Goal: Information Seeking & Learning: Learn about a topic

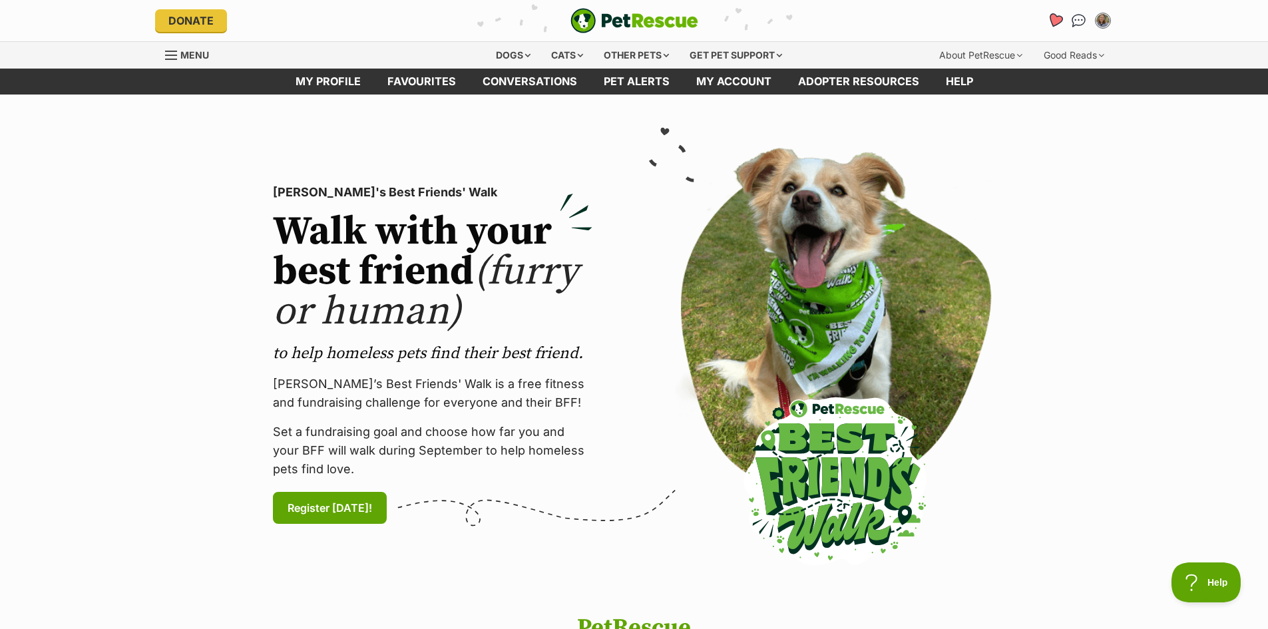
click at [1055, 19] on icon "Favourites" at bounding box center [1054, 20] width 16 height 15
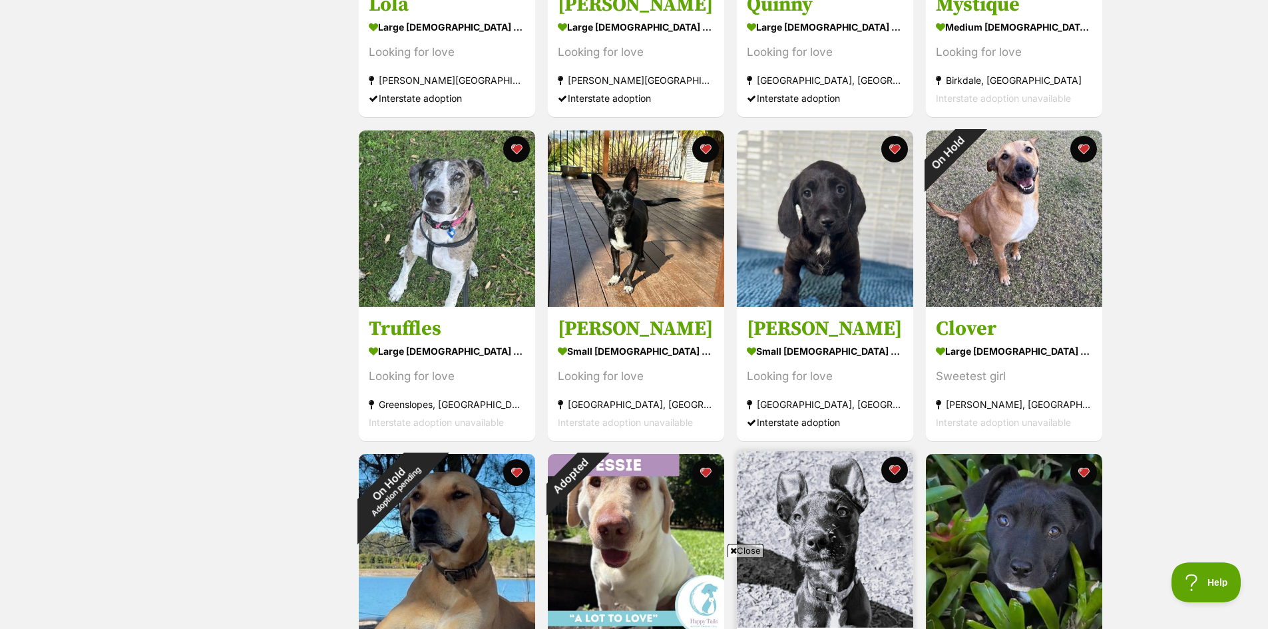
scroll to position [732, 0]
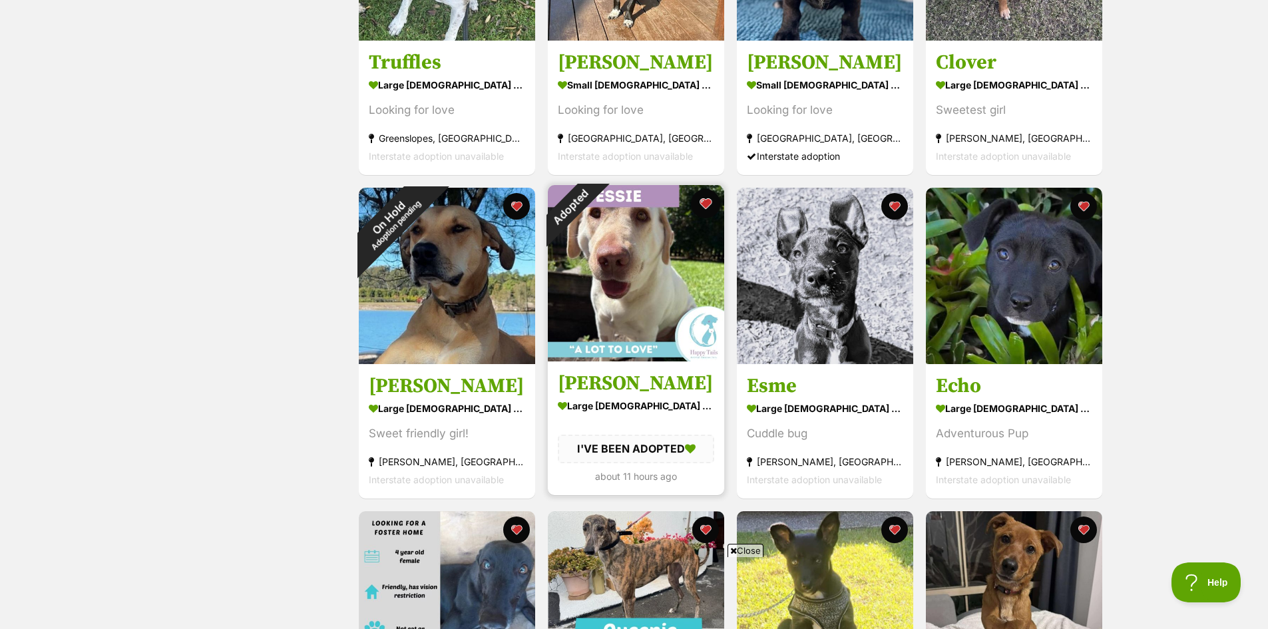
click at [701, 202] on button "favourite" at bounding box center [705, 203] width 29 height 29
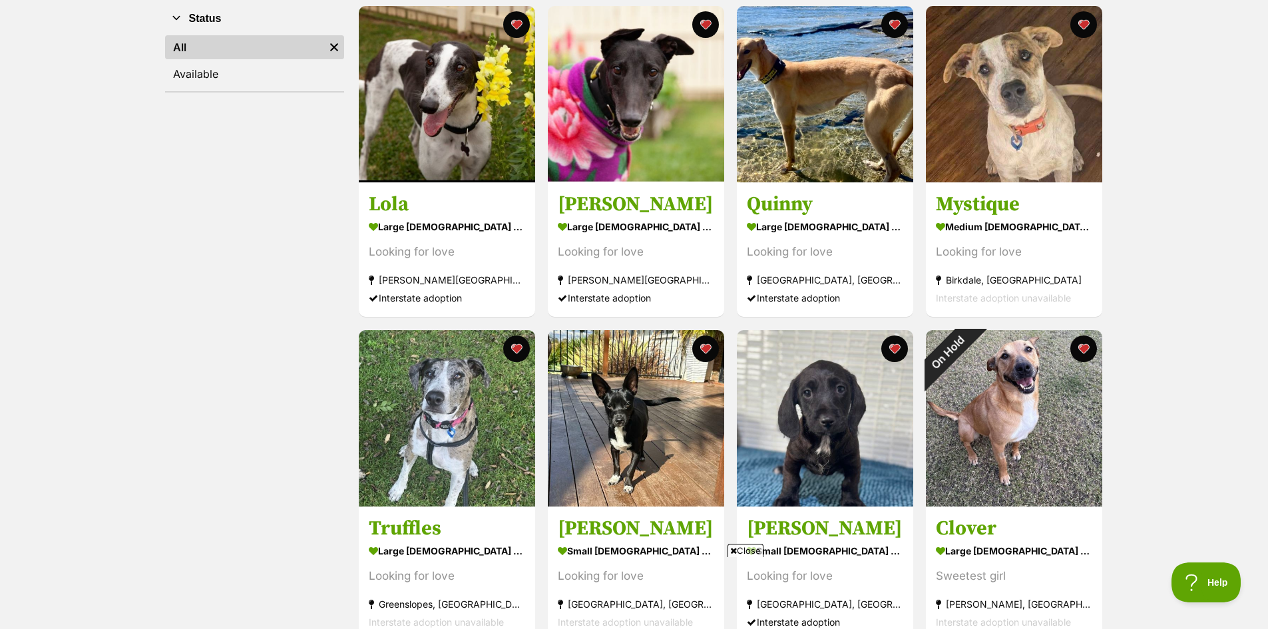
scroll to position [0, 0]
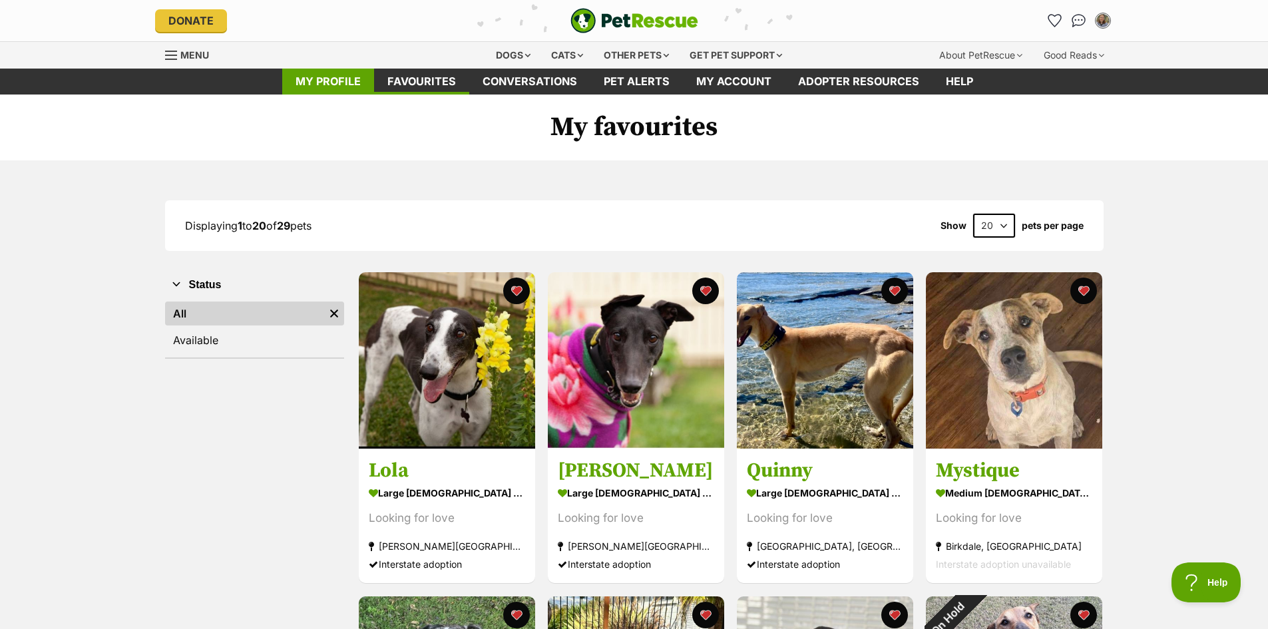
click at [311, 85] on link "My profile" at bounding box center [328, 82] width 92 height 26
click at [504, 57] on div "Dogs" at bounding box center [512, 55] width 53 height 27
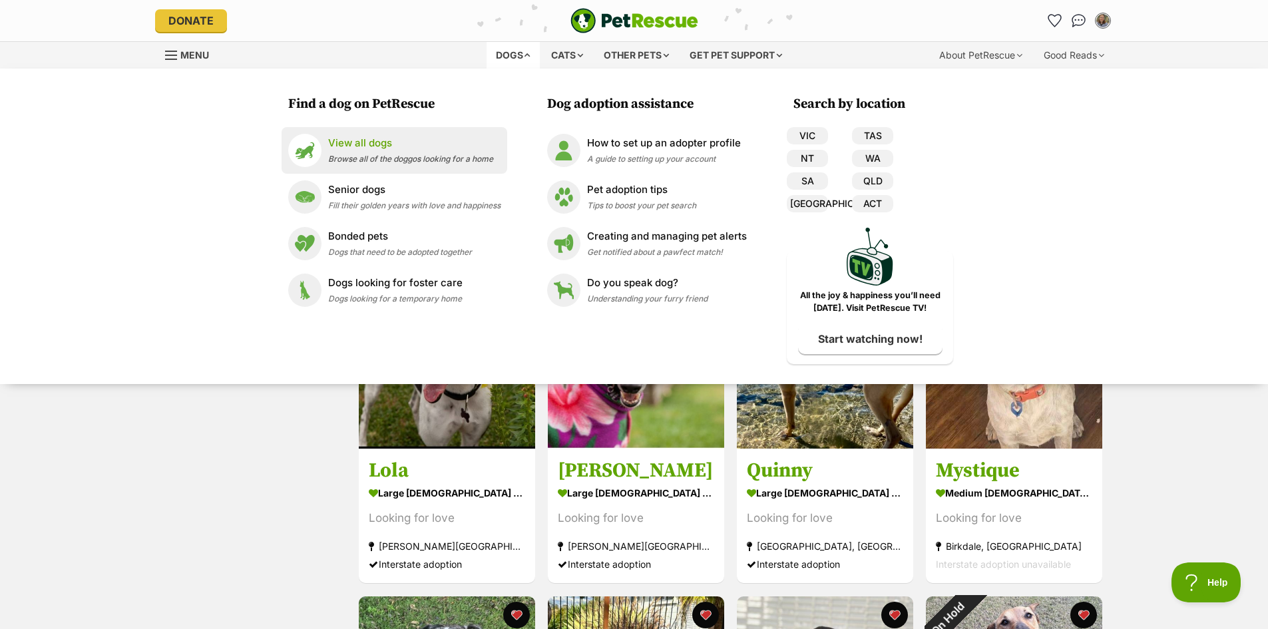
click at [377, 147] on p "View all dogs" at bounding box center [410, 143] width 165 height 15
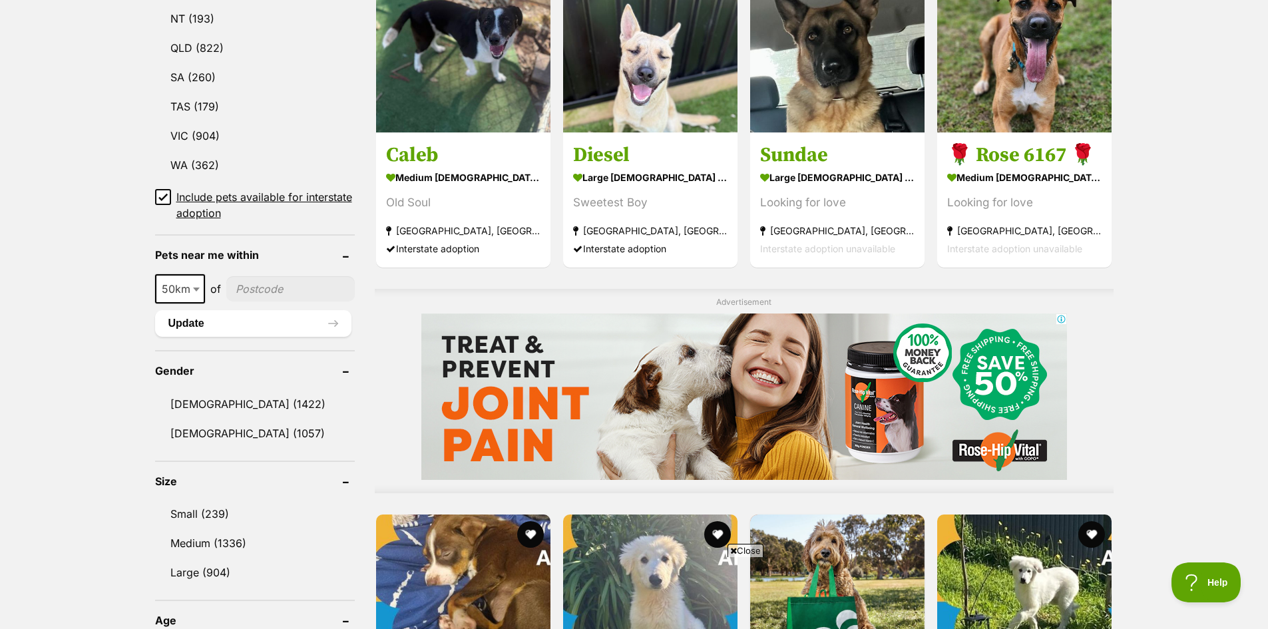
click at [199, 285] on span at bounding box center [197, 288] width 13 height 29
select select "100"
click at [276, 285] on input"] "postcode" at bounding box center [293, 288] width 124 height 25
type input"] "4560"
click at [277, 325] on button "Update" at bounding box center [253, 323] width 196 height 27
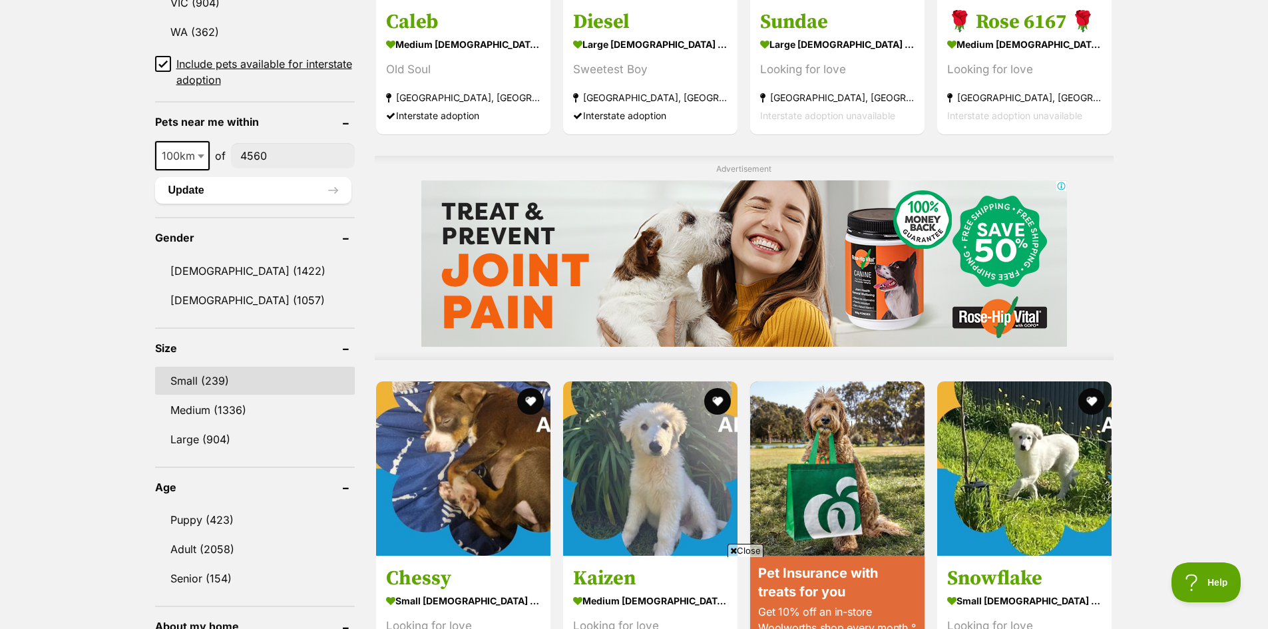
scroll to position [998, 0]
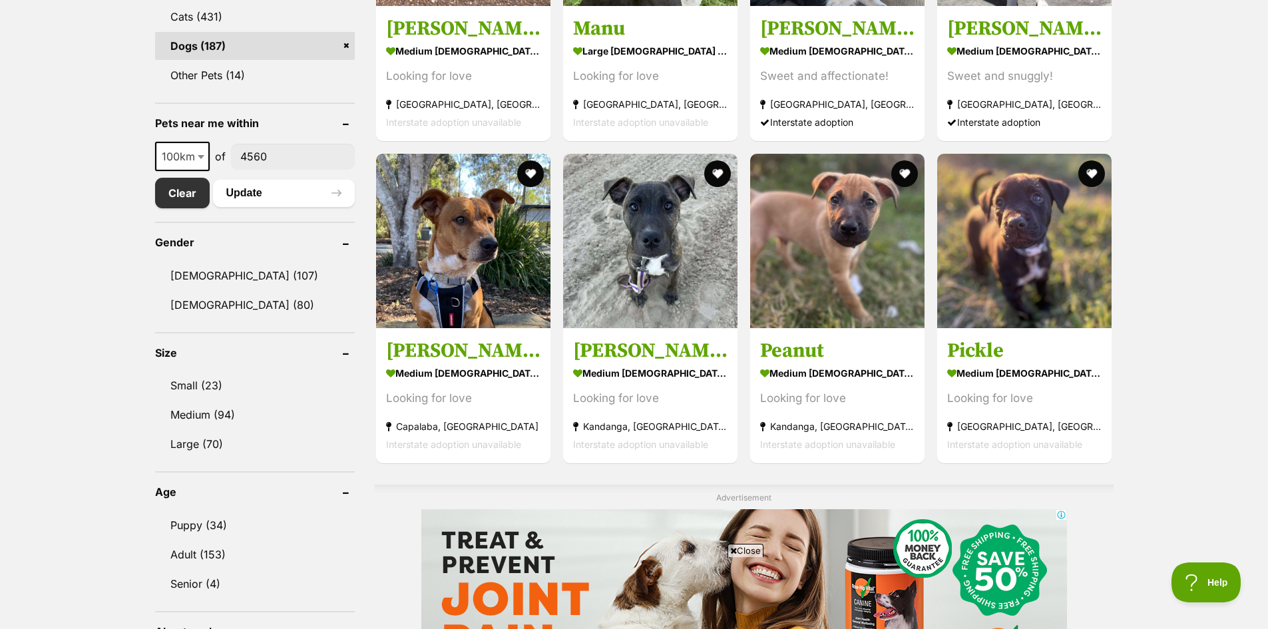
scroll to position [732, 0]
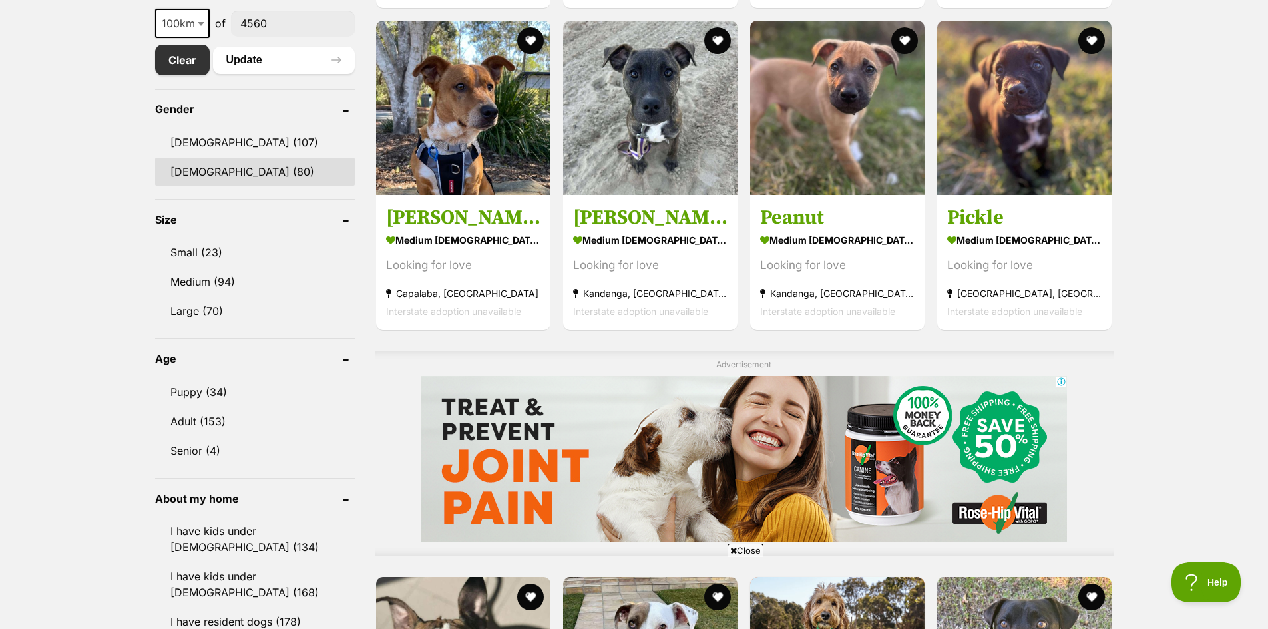
click at [208, 175] on link "Female (80)" at bounding box center [255, 172] width 200 height 28
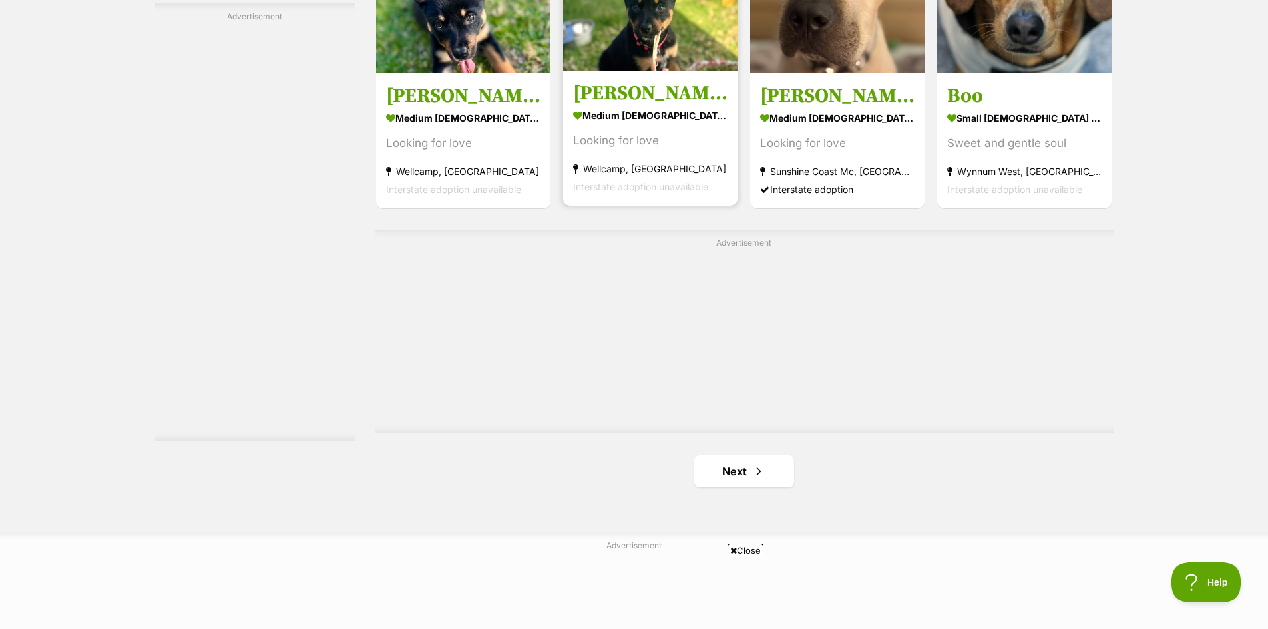
scroll to position [2529, 0]
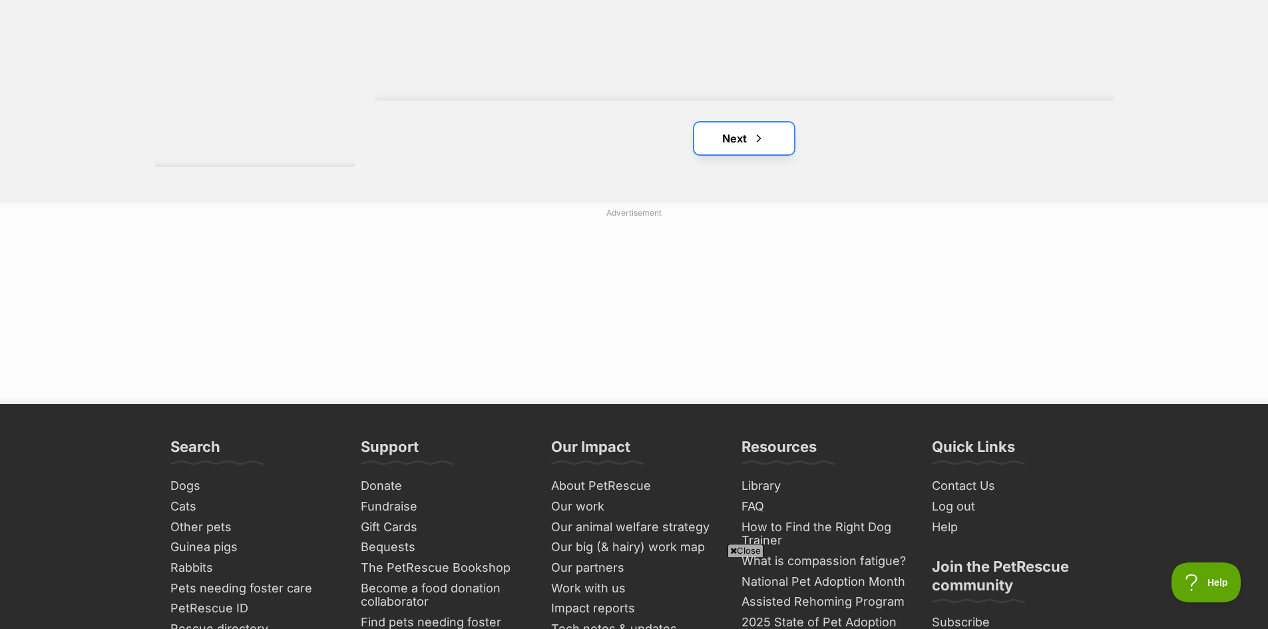
click at [752, 136] on span "Next page" at bounding box center [758, 138] width 13 height 16
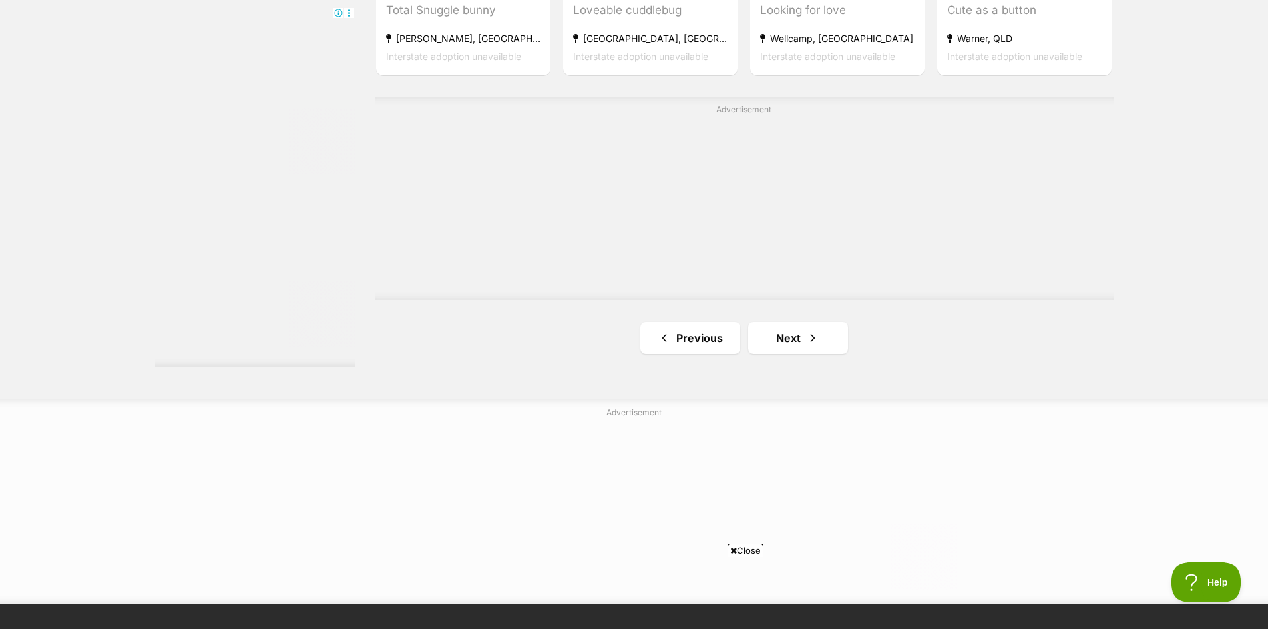
scroll to position [2462, 0]
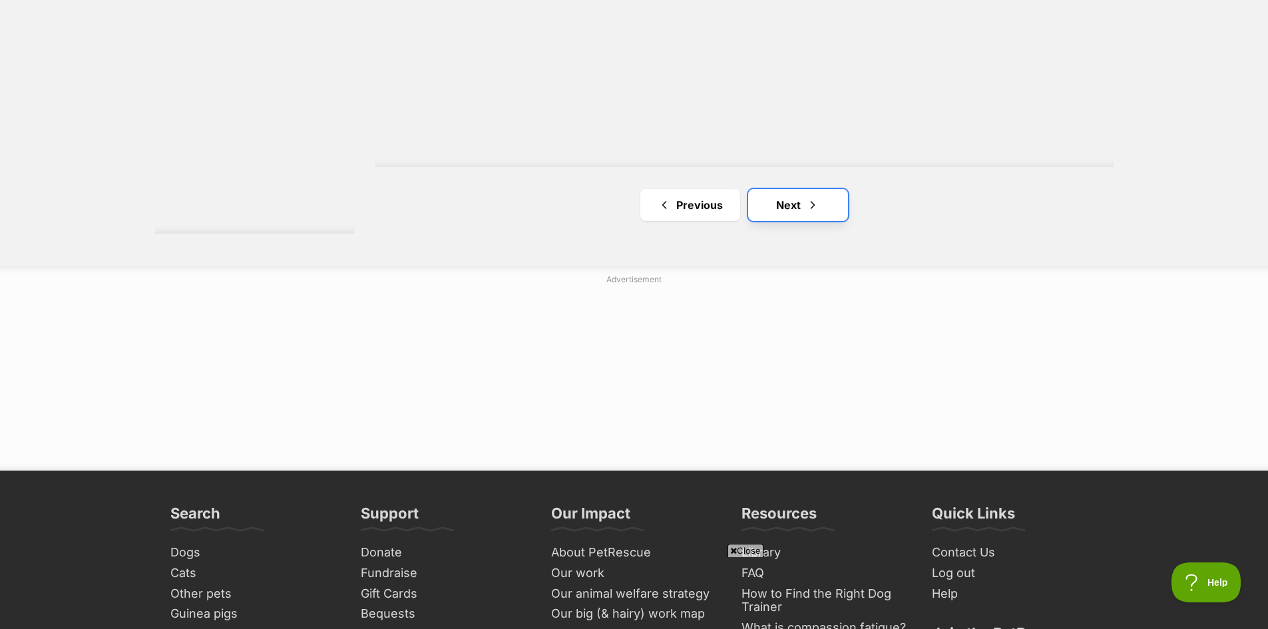
click at [796, 201] on link "Next" at bounding box center [798, 205] width 100 height 32
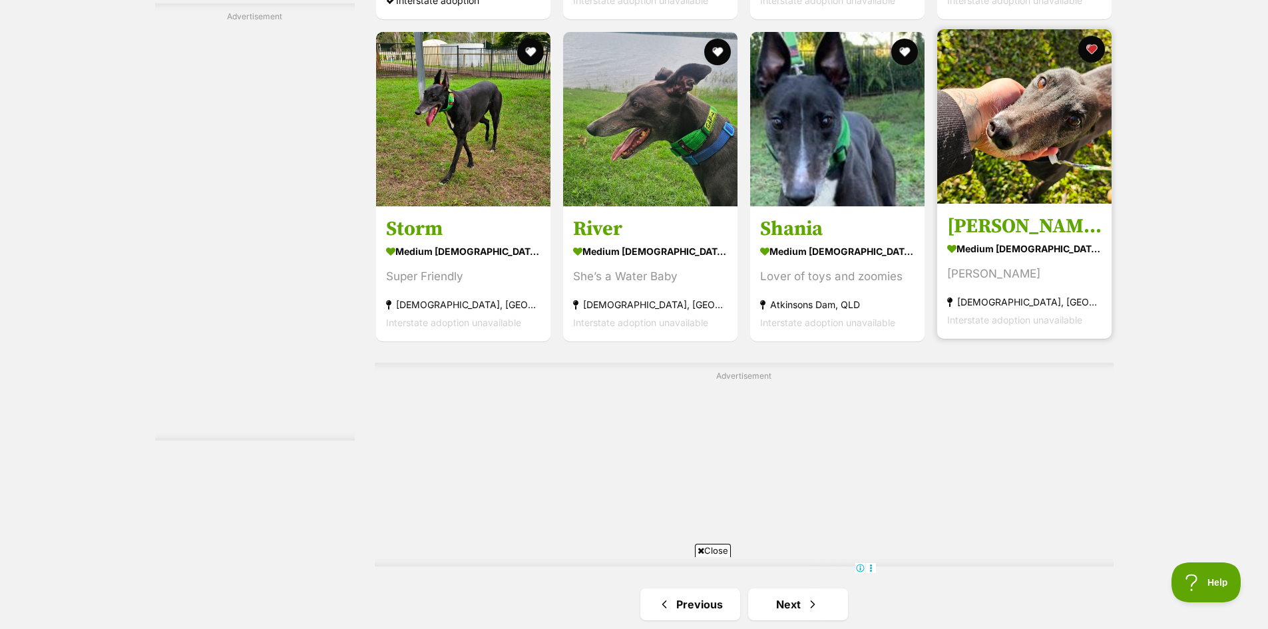
scroll to position [2129, 0]
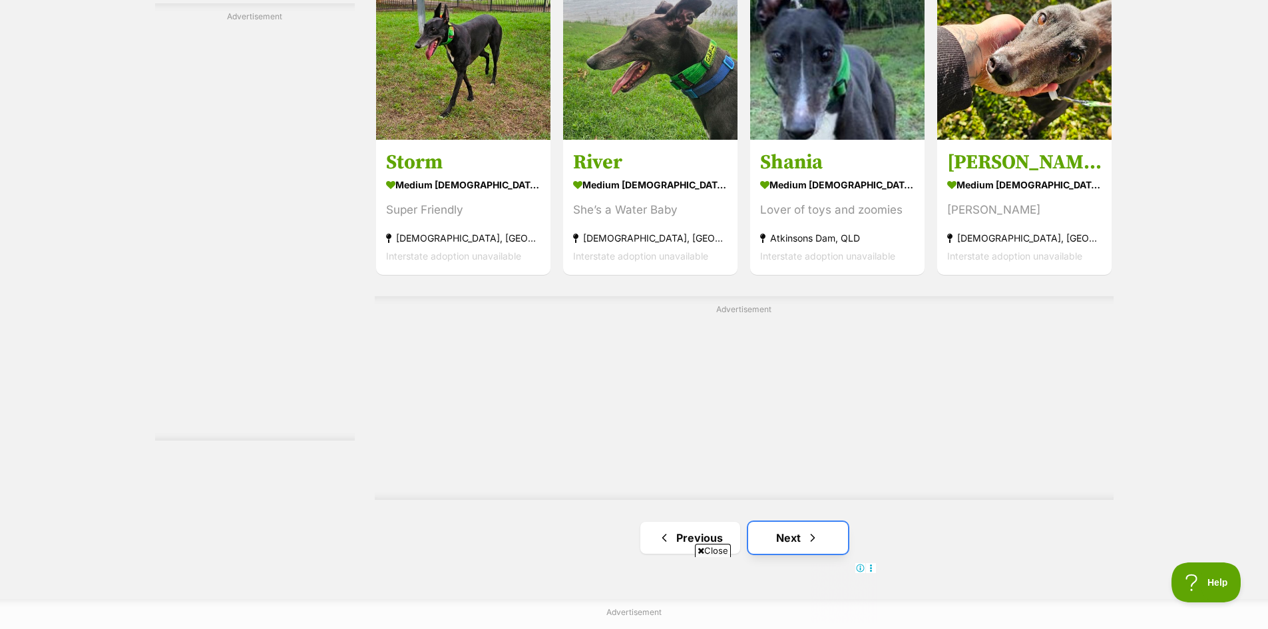
click at [798, 532] on link "Next" at bounding box center [798, 538] width 100 height 32
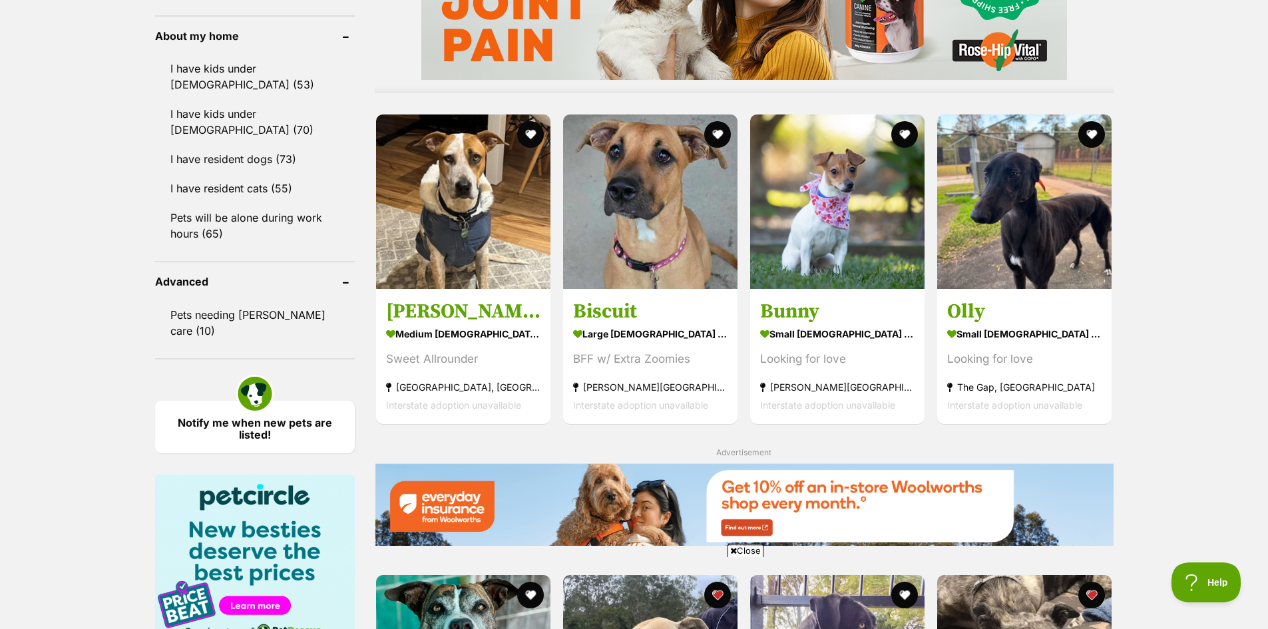
scroll to position [1065, 0]
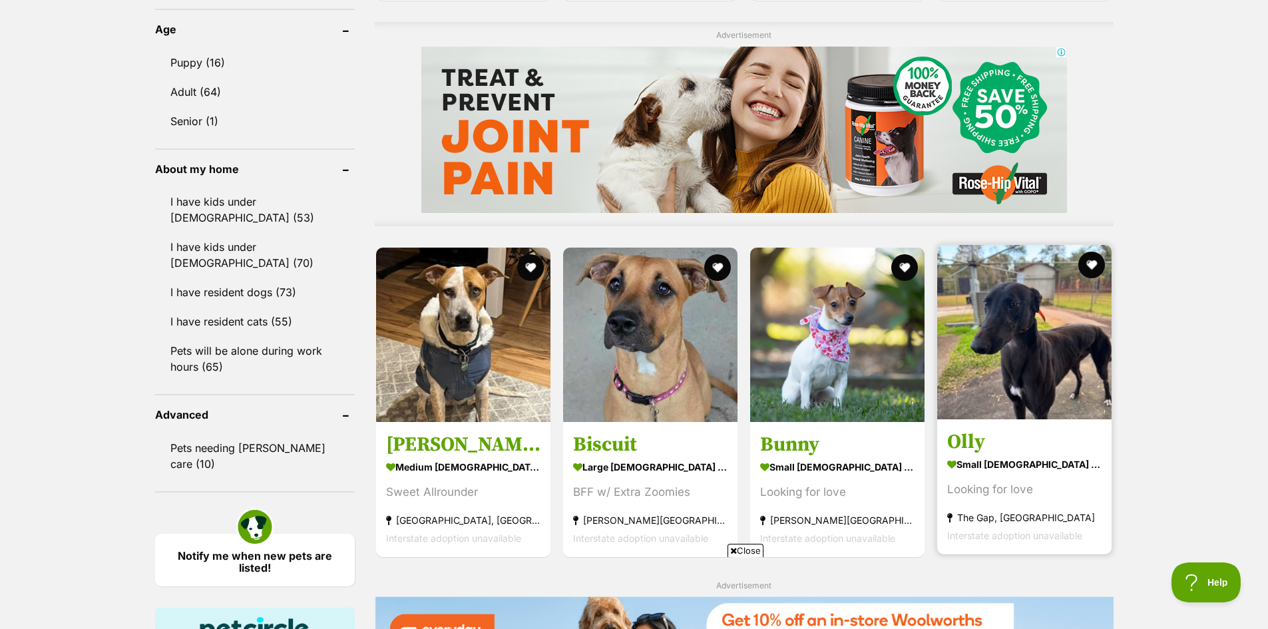
click at [1054, 374] on img at bounding box center [1024, 332] width 174 height 174
